Goal: Transaction & Acquisition: Subscribe to service/newsletter

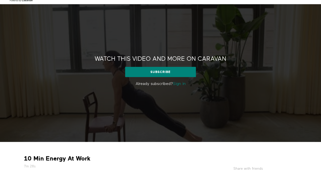
scroll to position [3, 0]
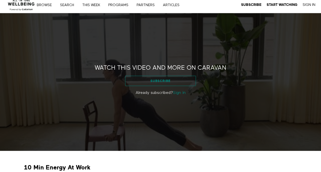
click at [159, 81] on link "Subscribe" at bounding box center [160, 81] width 71 height 10
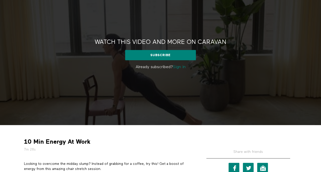
scroll to position [105, 0]
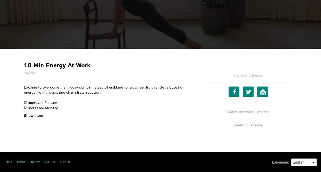
click at [39, 114] on span "Show more" at bounding box center [33, 115] width 19 height 5
click at [0, 0] on input "Show more Show less" at bounding box center [0, 0] width 0 height 0
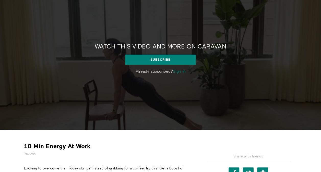
scroll to position [0, 0]
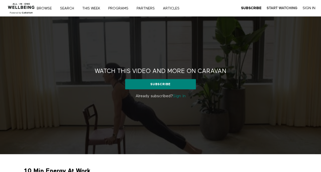
click at [280, 7] on strong "Start Watching" at bounding box center [281, 8] width 31 height 4
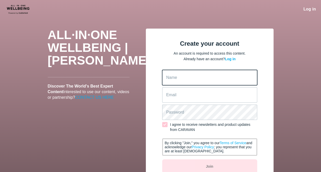
click at [187, 78] on input "Name" at bounding box center [209, 77] width 95 height 15
